Goal: Task Accomplishment & Management: Use online tool/utility

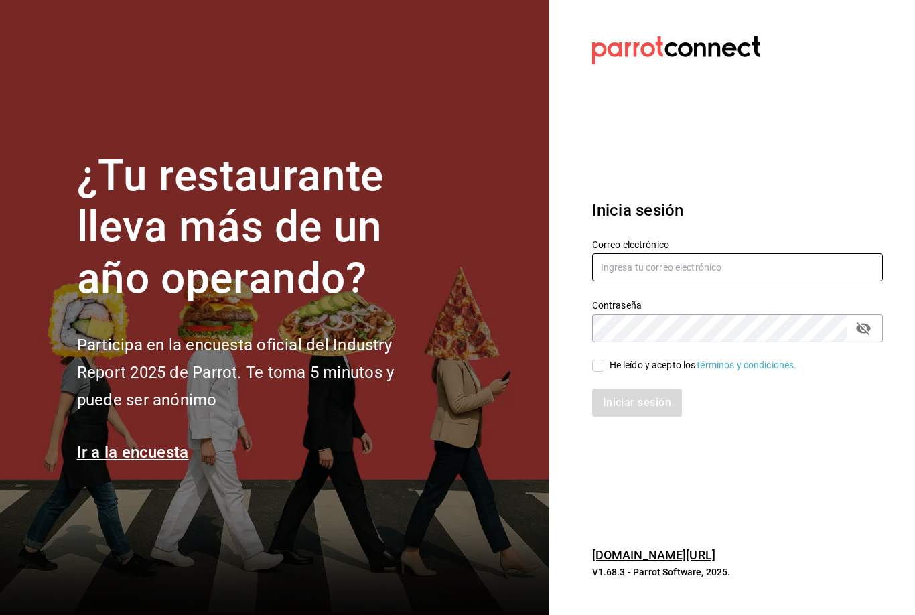
click at [750, 281] on input "text" at bounding box center [737, 267] width 291 height 28
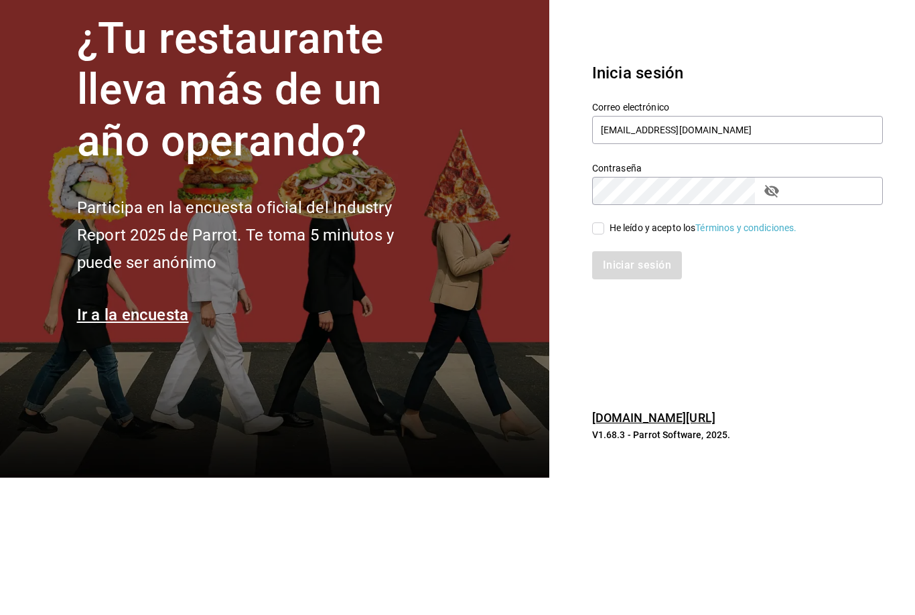
scroll to position [44, 0]
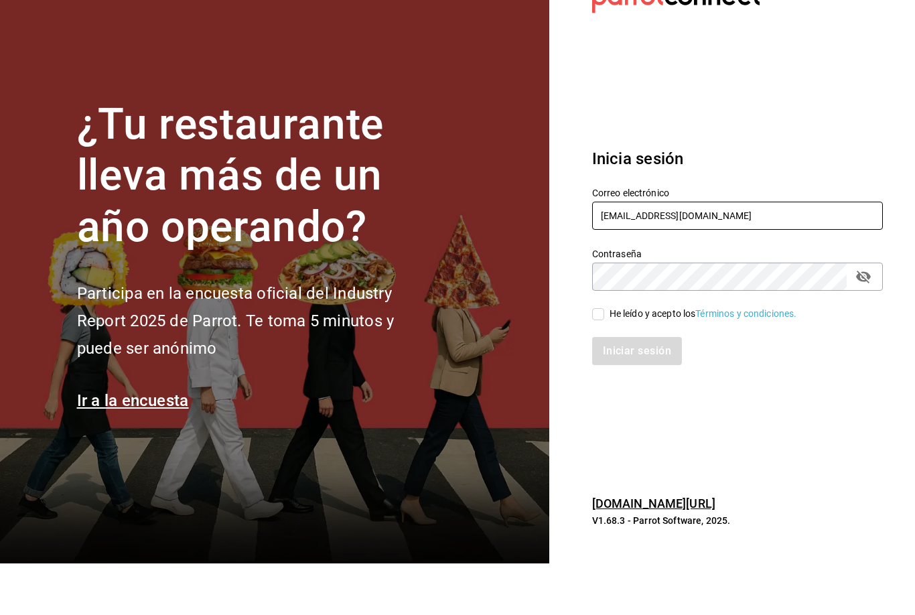
type input "mochomos.puebla@grupocosteno.com"
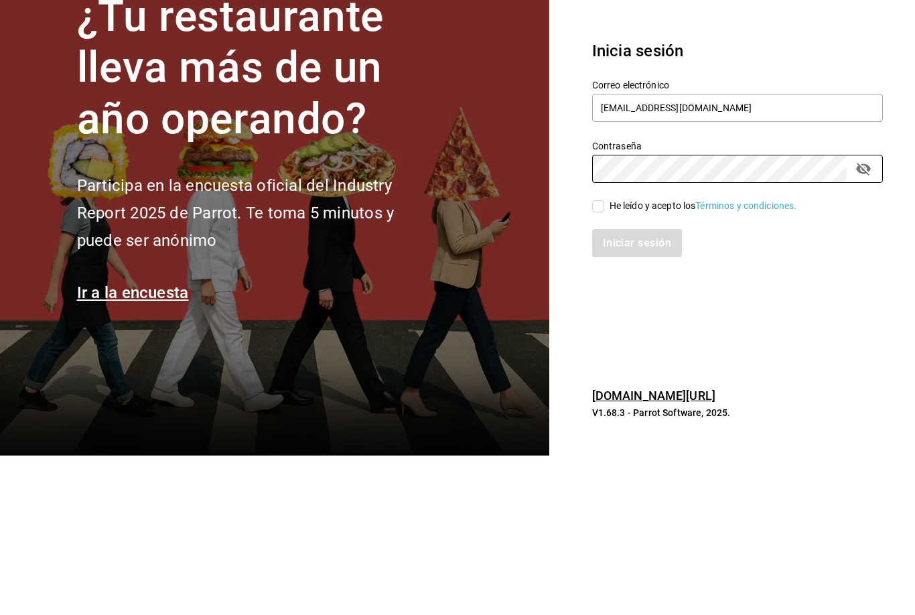
click at [607, 358] on span "He leído y acepto los Términos y condiciones." at bounding box center [700, 365] width 193 height 14
click at [604, 360] on input "He leído y acepto los Términos y condiciones." at bounding box center [598, 366] width 12 height 12
checkbox input "true"
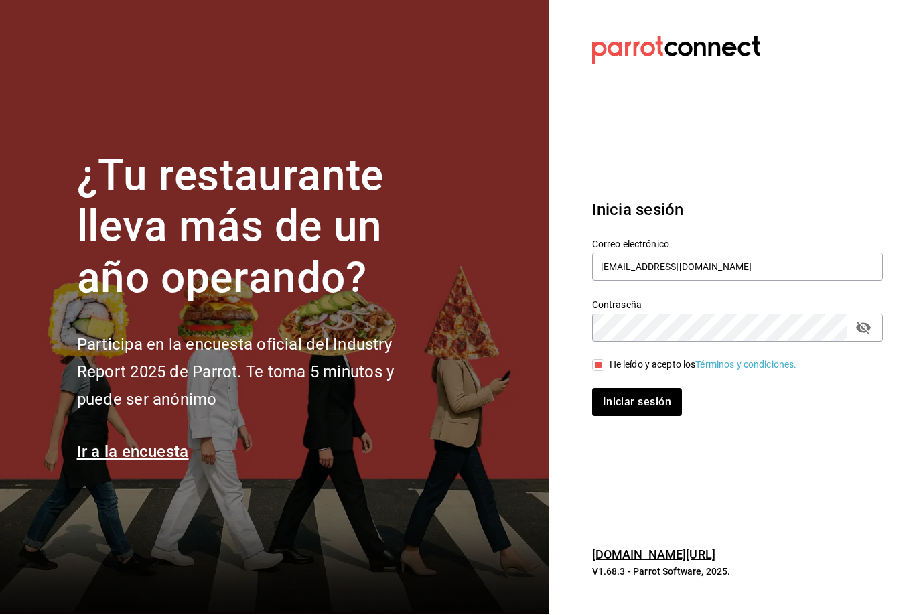
click at [630, 388] on button "Iniciar sesión" at bounding box center [637, 402] width 90 height 28
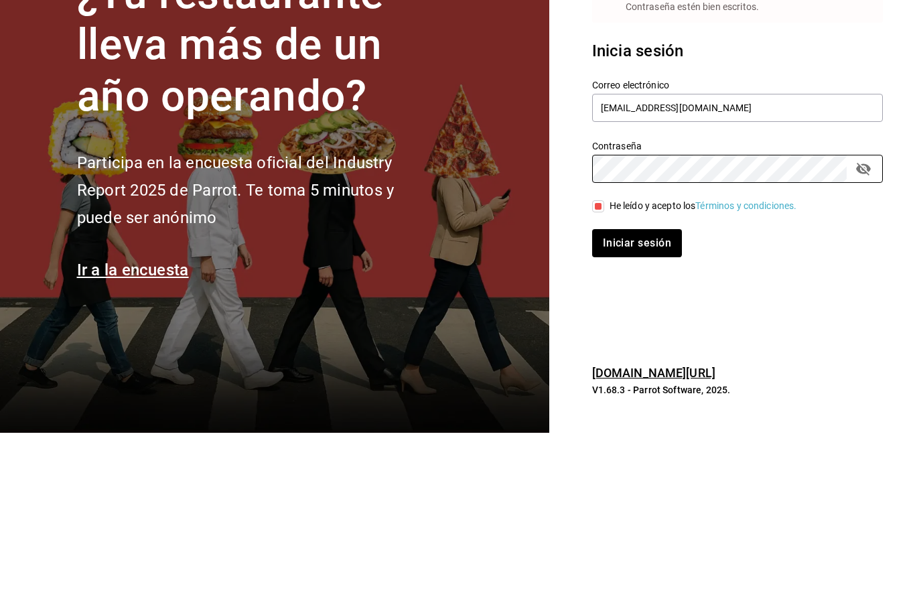
click at [649, 411] on button "Iniciar sesión" at bounding box center [637, 425] width 90 height 28
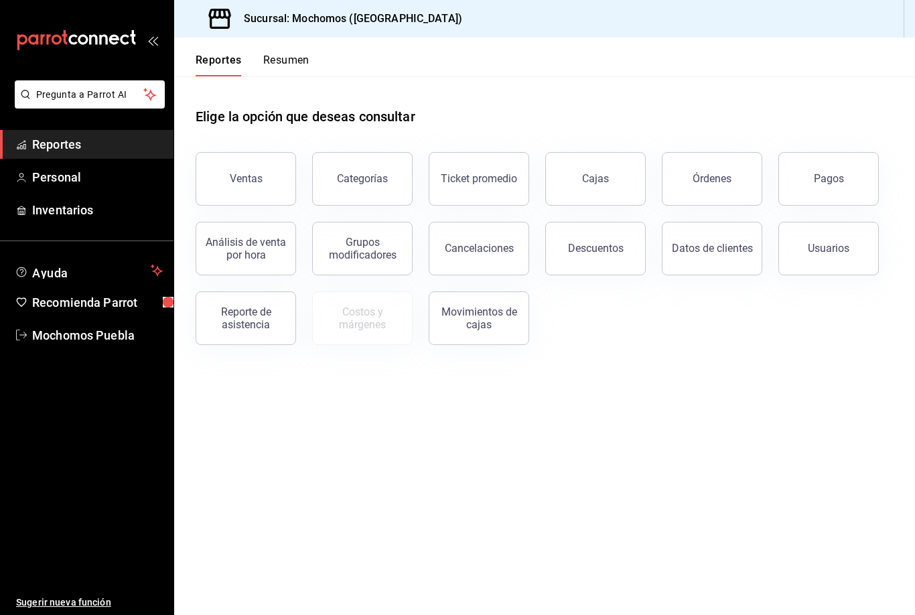
click at [717, 179] on div "Órdenes" at bounding box center [712, 178] width 39 height 13
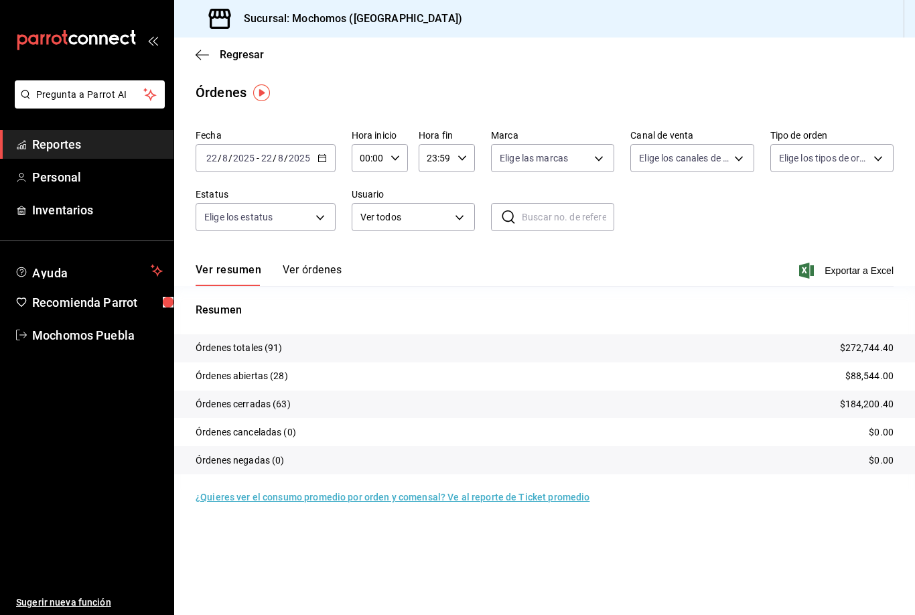
click at [325, 272] on button "Ver órdenes" at bounding box center [312, 274] width 59 height 23
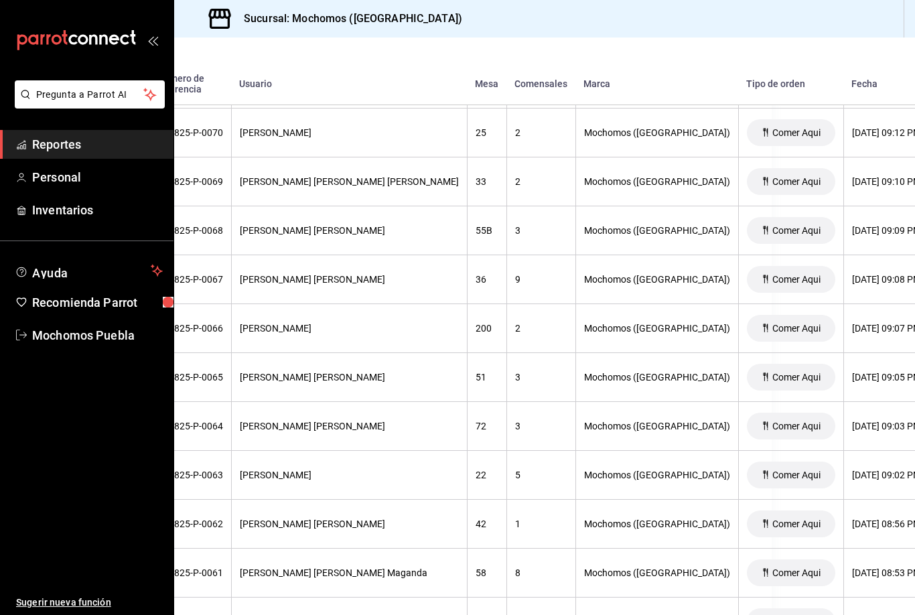
scroll to position [1224, 143]
click at [328, 283] on div "[PERSON_NAME] [PERSON_NAME]" at bounding box center [349, 278] width 219 height 11
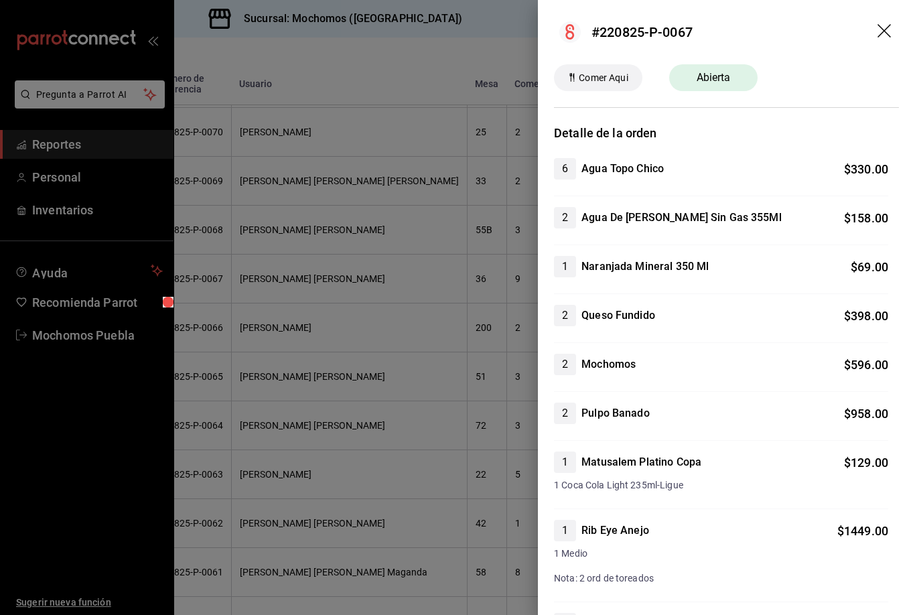
scroll to position [0, 0]
click at [894, 23] on header "#220825-P-0067" at bounding box center [726, 32] width 377 height 64
click at [879, 35] on icon "drag" at bounding box center [885, 32] width 16 height 16
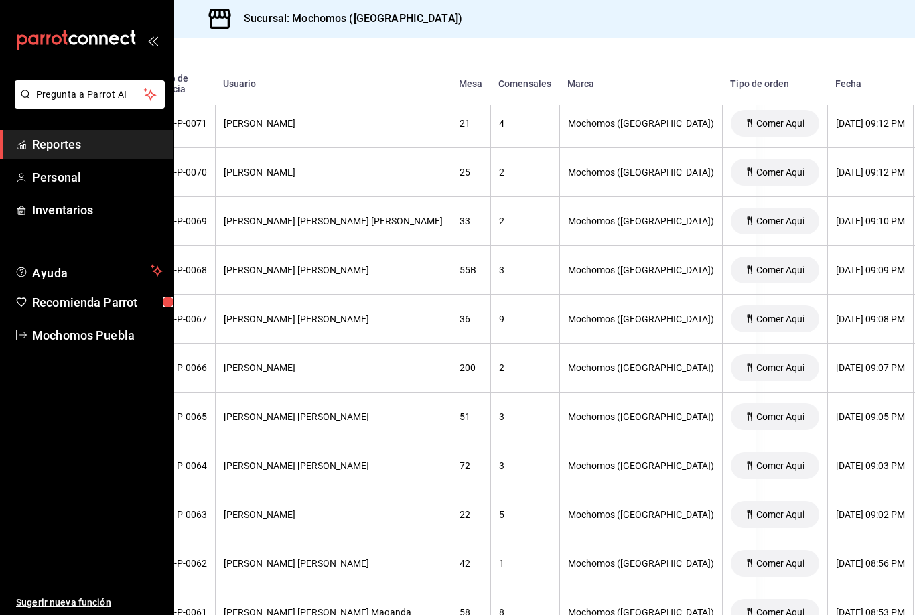
scroll to position [1181, 159]
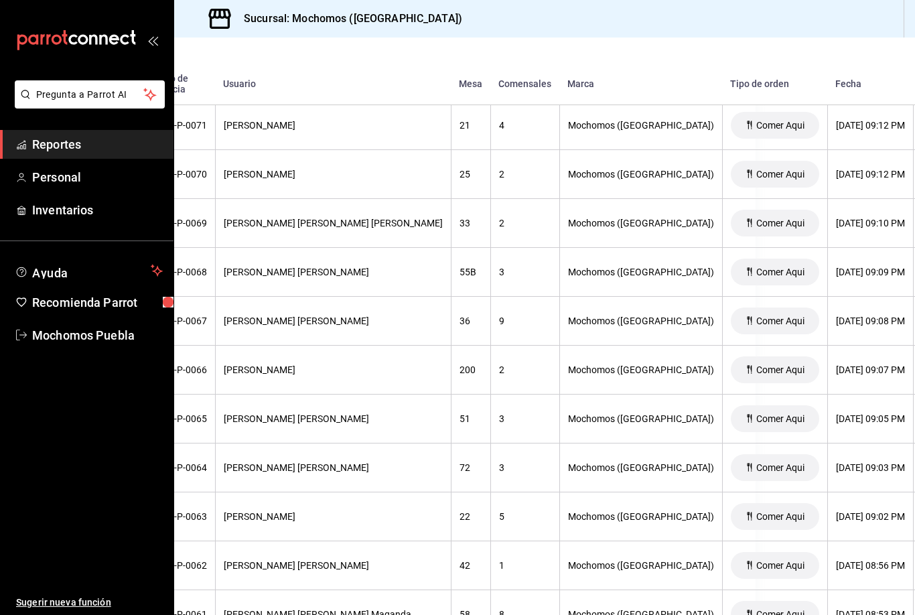
click at [328, 314] on th "[PERSON_NAME] [PERSON_NAME]" at bounding box center [333, 321] width 236 height 49
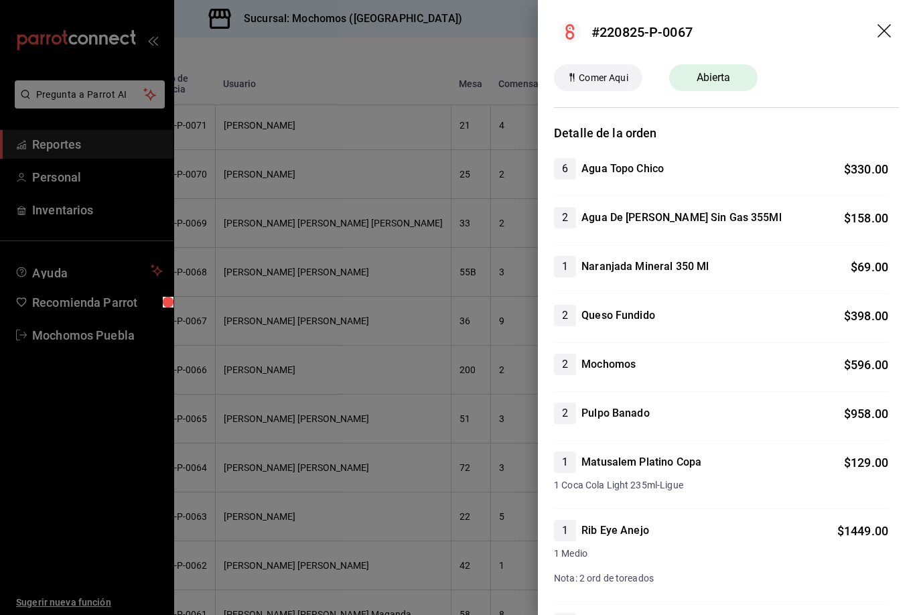
scroll to position [0, 0]
click at [885, 39] on icon "drag" at bounding box center [885, 32] width 16 height 16
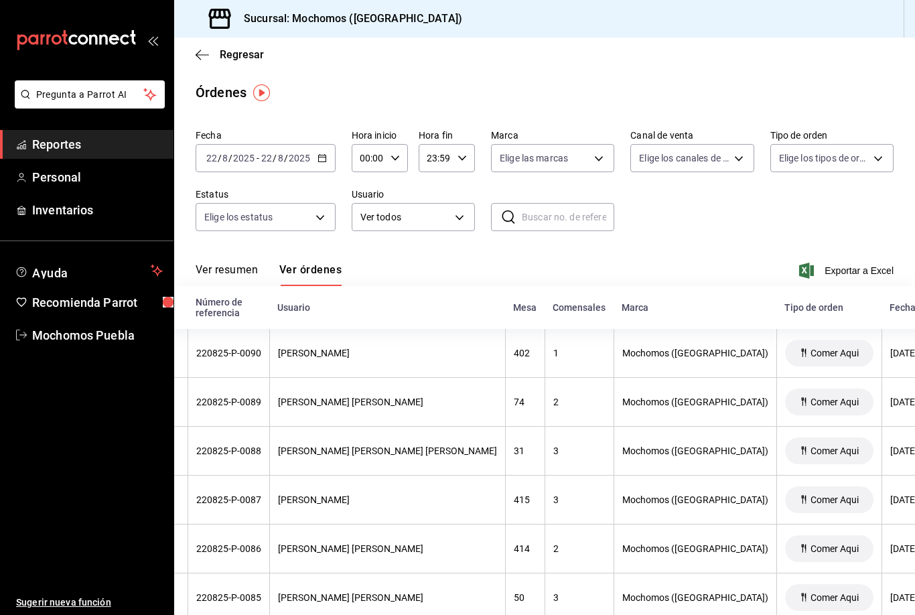
click at [278, 154] on input "8" at bounding box center [280, 158] width 7 height 11
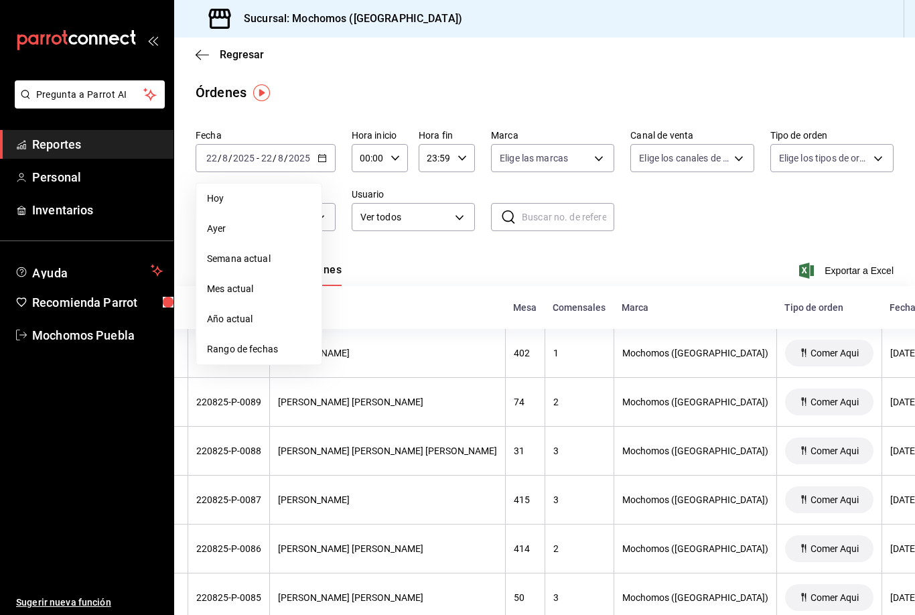
click at [258, 350] on span "Rango de fechas" at bounding box center [259, 349] width 104 height 14
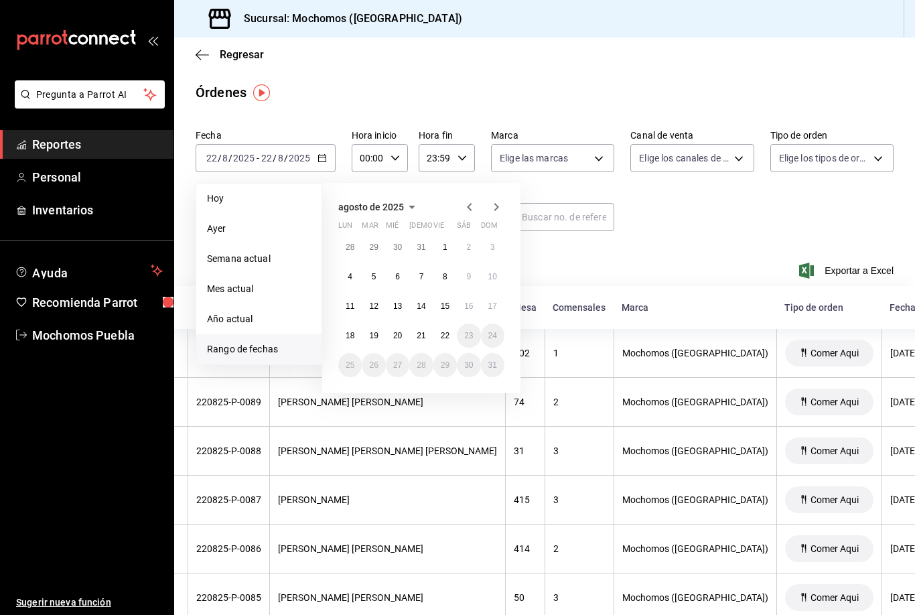
click at [441, 147] on div "Hora inicio 00:00 Hora inicio Hora fin 23:59 Hora fin" at bounding box center [413, 150] width 123 height 43
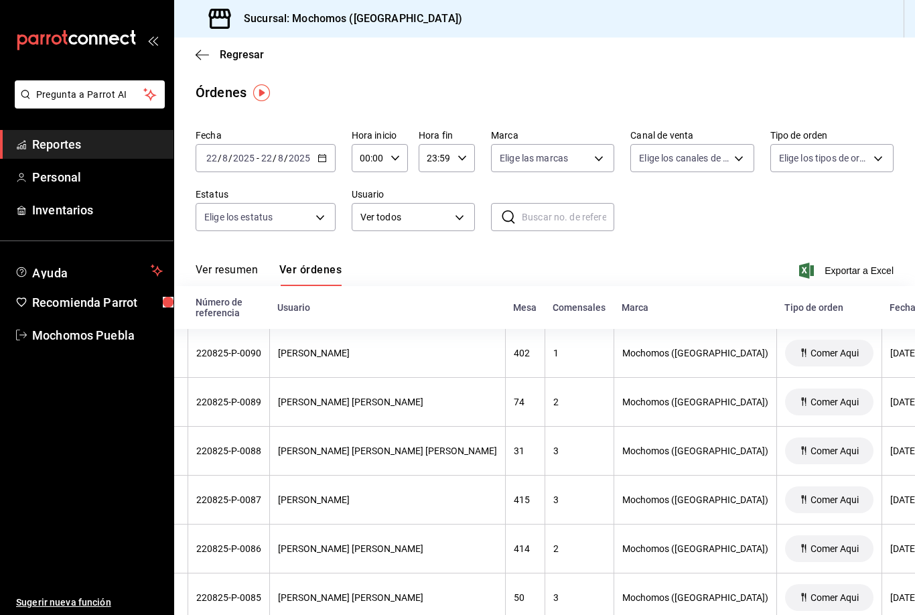
click at [397, 160] on icon "button" at bounding box center [394, 157] width 9 height 9
click at [368, 252] on span "05" at bounding box center [365, 246] width 7 height 11
type input "05:00"
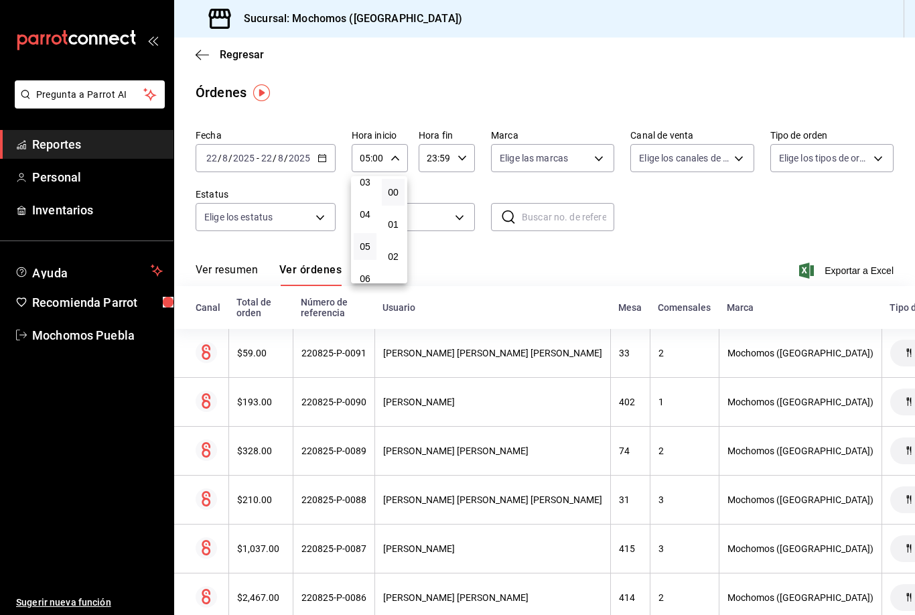
click at [463, 161] on div at bounding box center [457, 307] width 915 height 615
click at [465, 155] on icon "button" at bounding box center [461, 157] width 9 height 9
click at [435, 196] on span "05" at bounding box center [432, 193] width 7 height 11
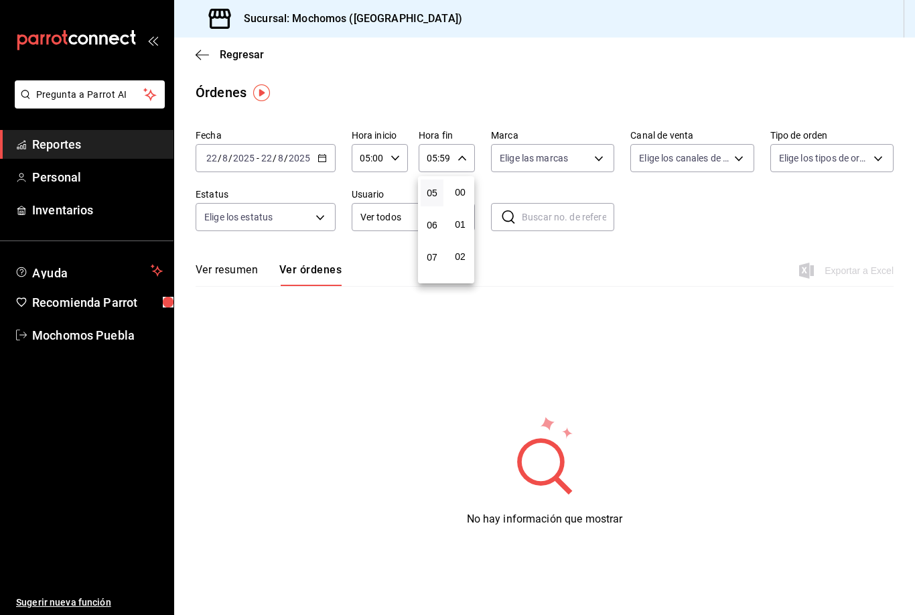
click at [462, 182] on button "00" at bounding box center [460, 192] width 23 height 27
type input "05:00"
click at [467, 189] on button "00" at bounding box center [460, 192] width 23 height 27
click at [321, 151] on div at bounding box center [457, 307] width 915 height 615
click at [294, 157] on input "2025" at bounding box center [299, 158] width 23 height 11
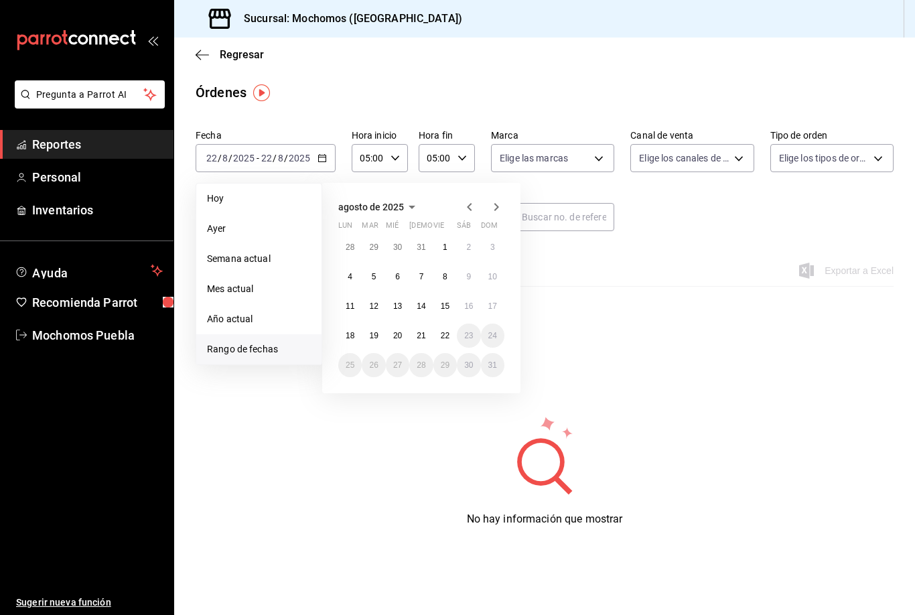
click at [450, 310] on button "15" at bounding box center [444, 306] width 23 height 24
click at [472, 313] on button "16" at bounding box center [468, 306] width 23 height 24
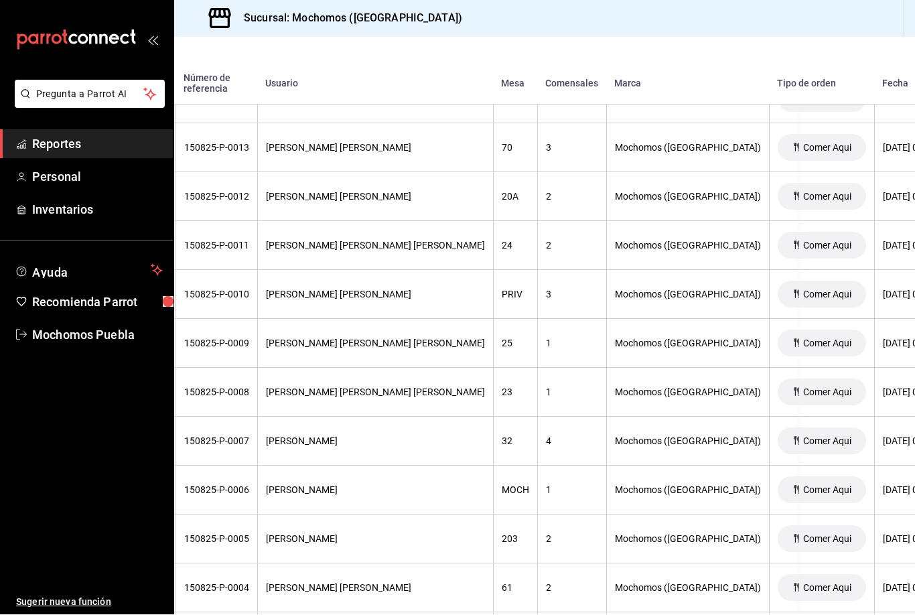
scroll to position [5509, 117]
click at [365, 291] on div "[PERSON_NAME] [PERSON_NAME]" at bounding box center [375, 295] width 219 height 11
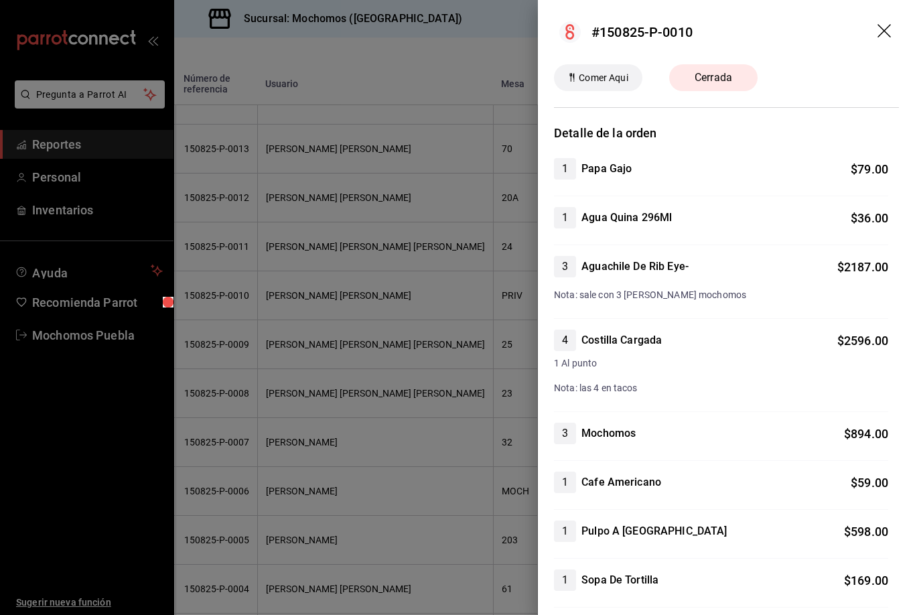
scroll to position [0, 0]
click at [891, 17] on header "#150825-P-0010" at bounding box center [726, 32] width 377 height 64
click at [898, 21] on header "#150825-P-0010" at bounding box center [726, 32] width 377 height 64
click at [889, 26] on icon "drag" at bounding box center [883, 30] width 13 height 13
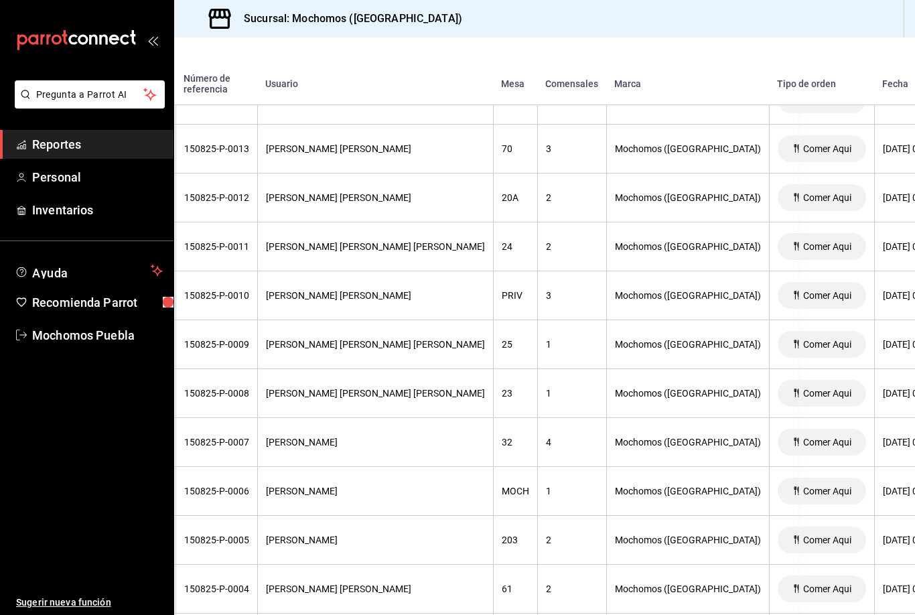
scroll to position [5469, 117]
